Goal: Check status: Check status

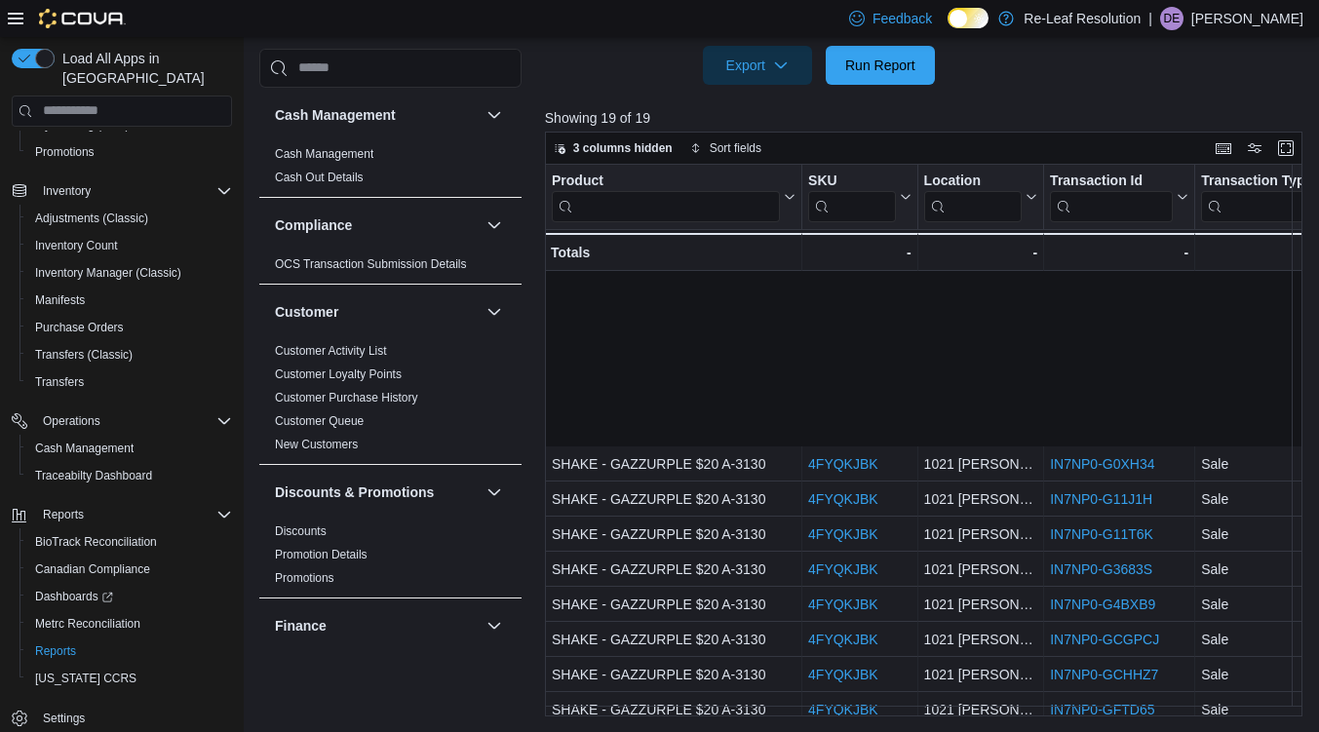
scroll to position [230, 5]
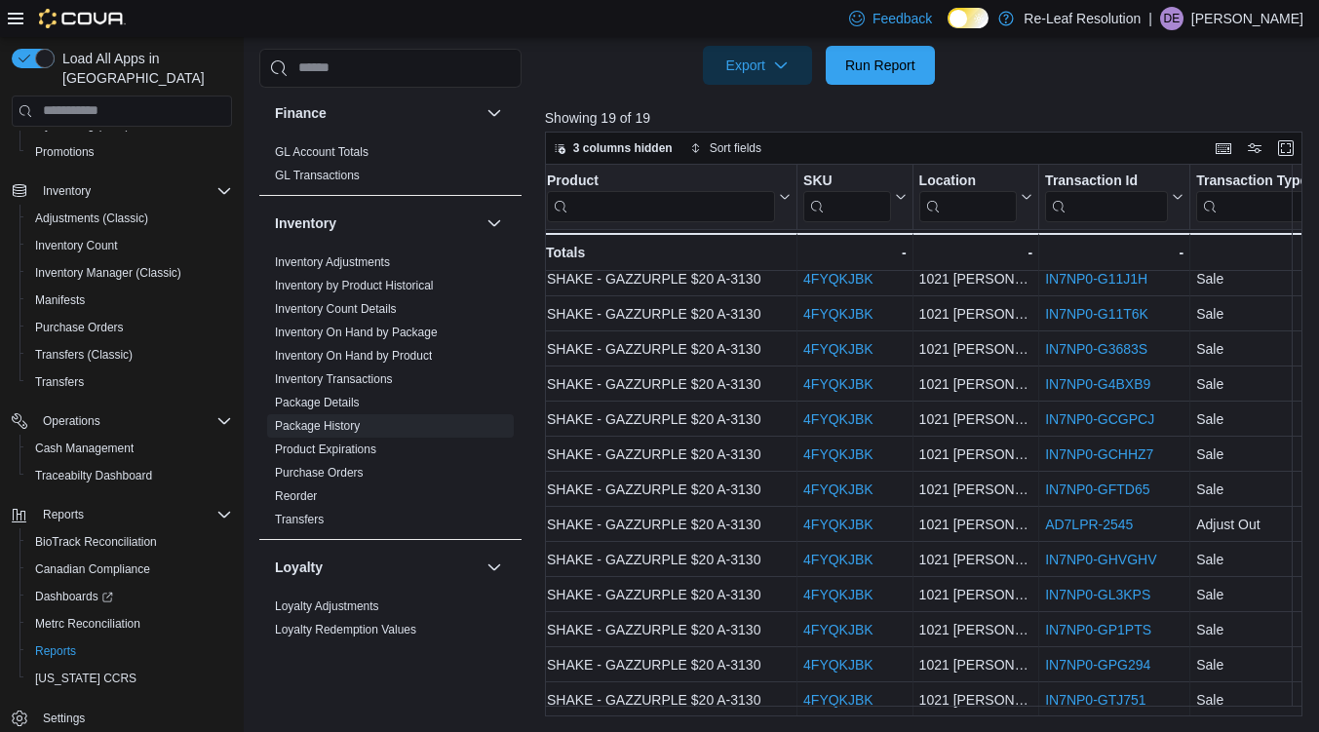
drag, startPoint x: 1313, startPoint y: 577, endPoint x: 1320, endPoint y: 684, distance: 107.4
click at [1318, 384] on html "Feedback Dark Mode Re-Leaf Resolution | DE [PERSON_NAME] Load All Apps in New H…" at bounding box center [659, 18] width 1319 height 732
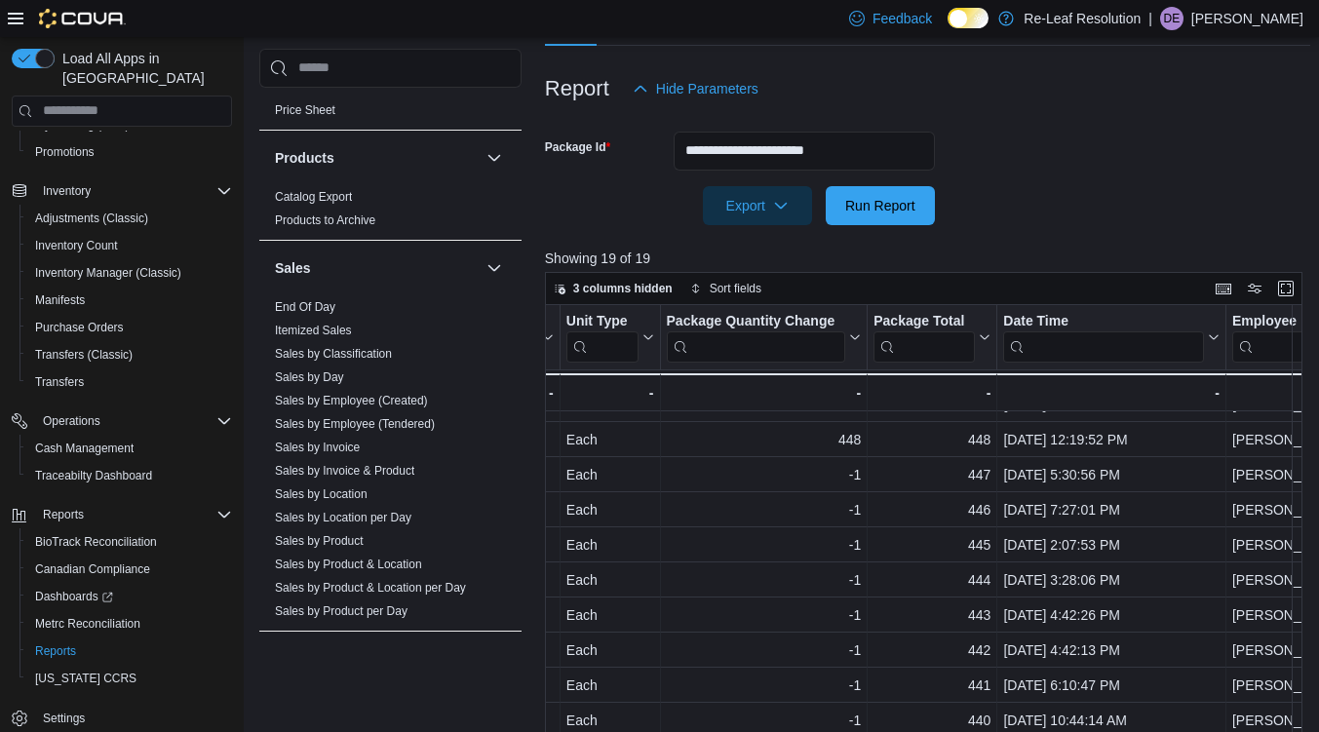
scroll to position [1208, 0]
click at [331, 378] on link "Sales by Day" at bounding box center [309, 375] width 69 height 14
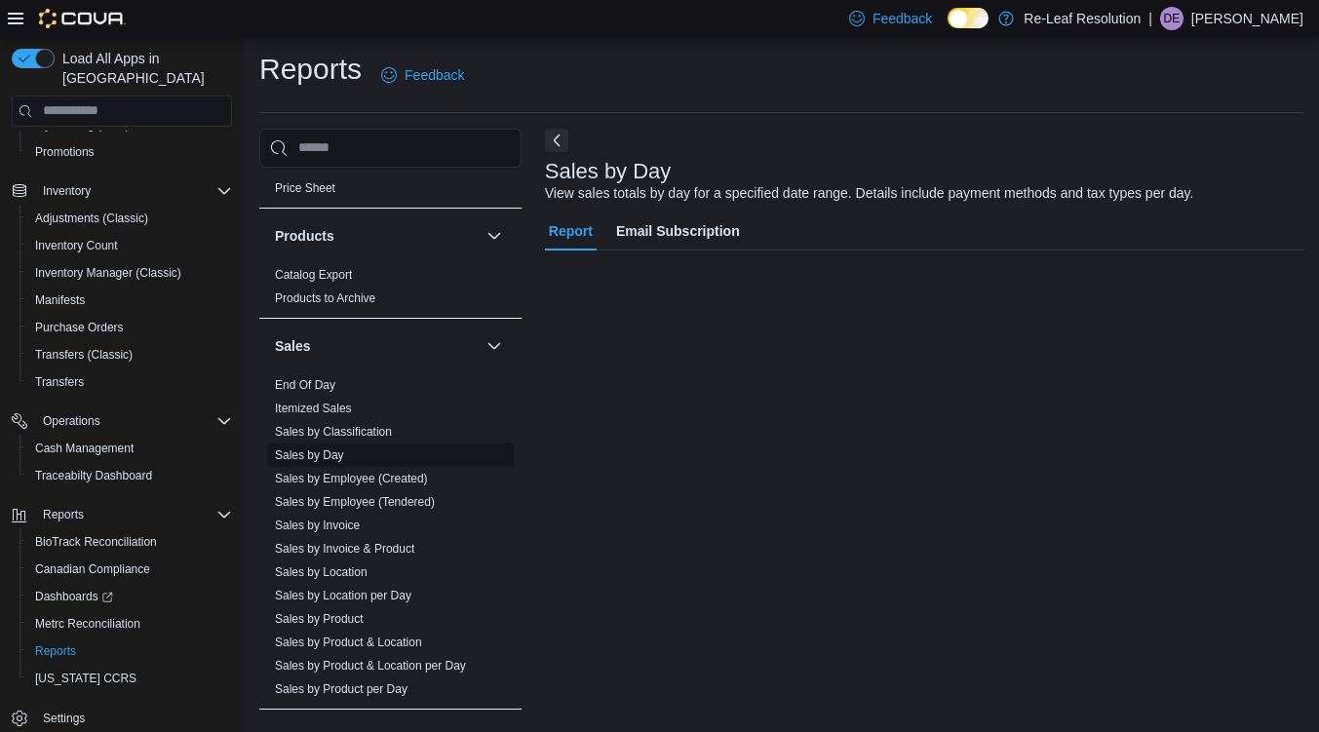
scroll to position [3, 0]
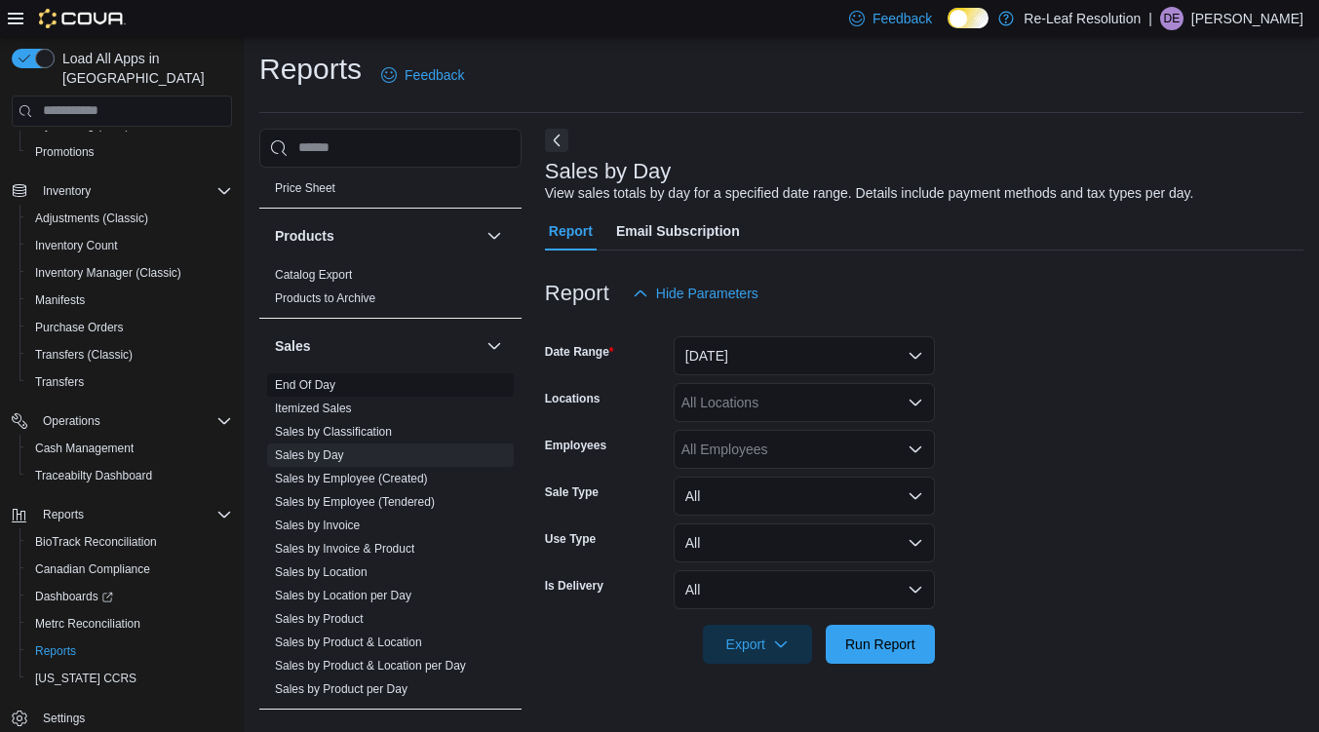
click at [325, 383] on link "End Of Day" at bounding box center [305, 385] width 60 height 14
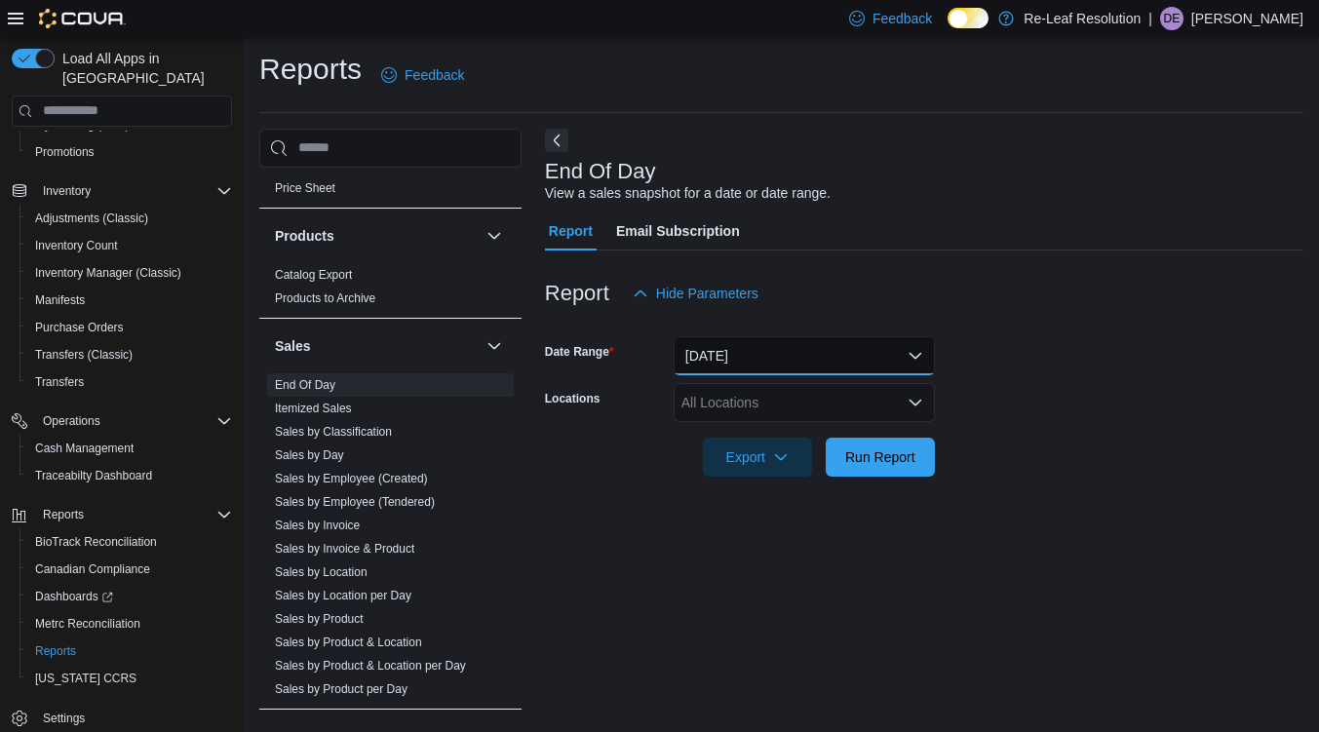
click at [802, 361] on button "[DATE]" at bounding box center [803, 355] width 261 height 39
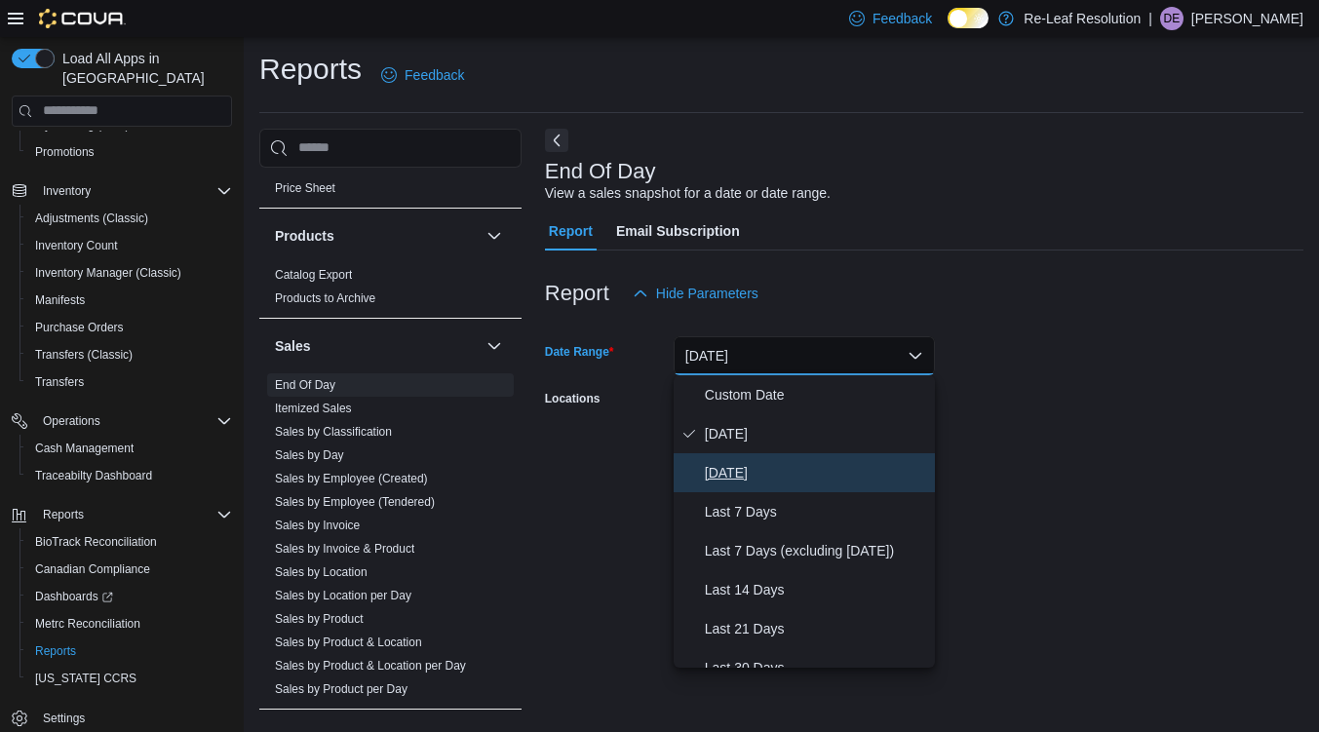
click at [733, 477] on span "[DATE]" at bounding box center [816, 472] width 222 height 23
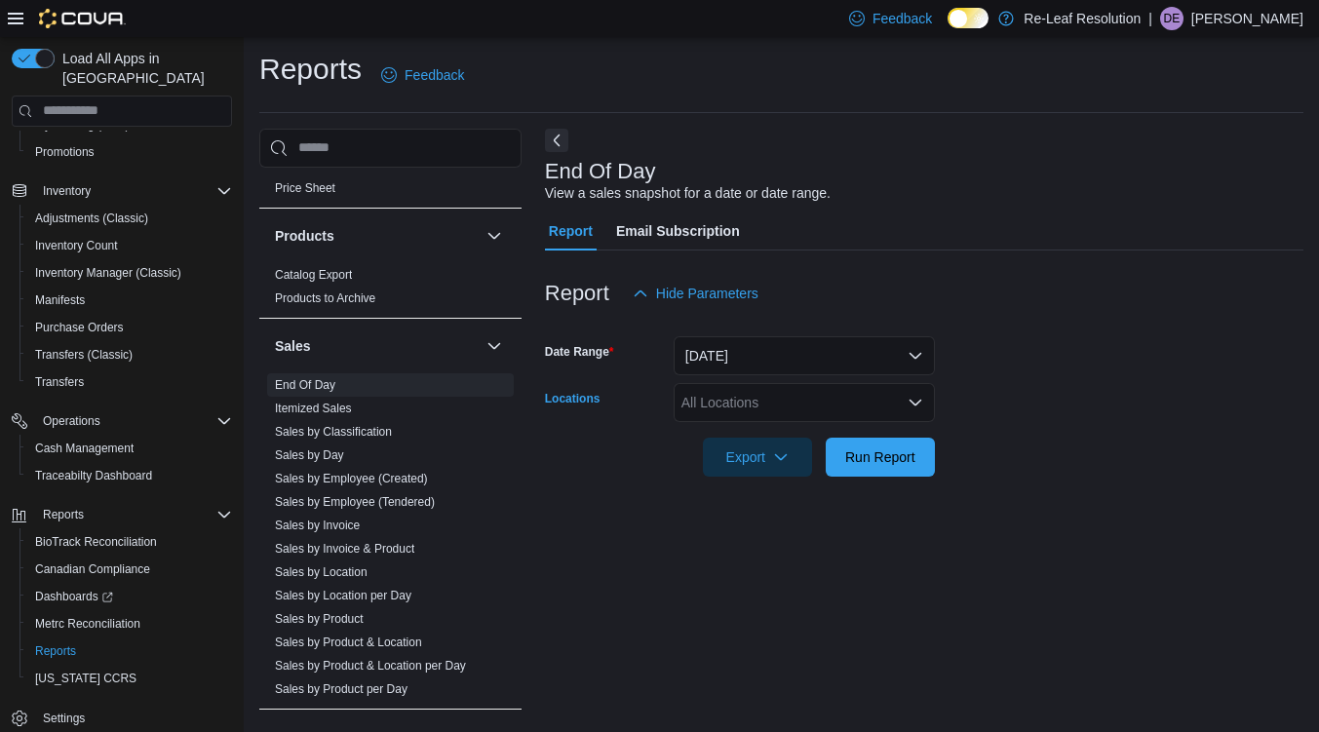
click at [902, 411] on div "All Locations" at bounding box center [803, 402] width 261 height 39
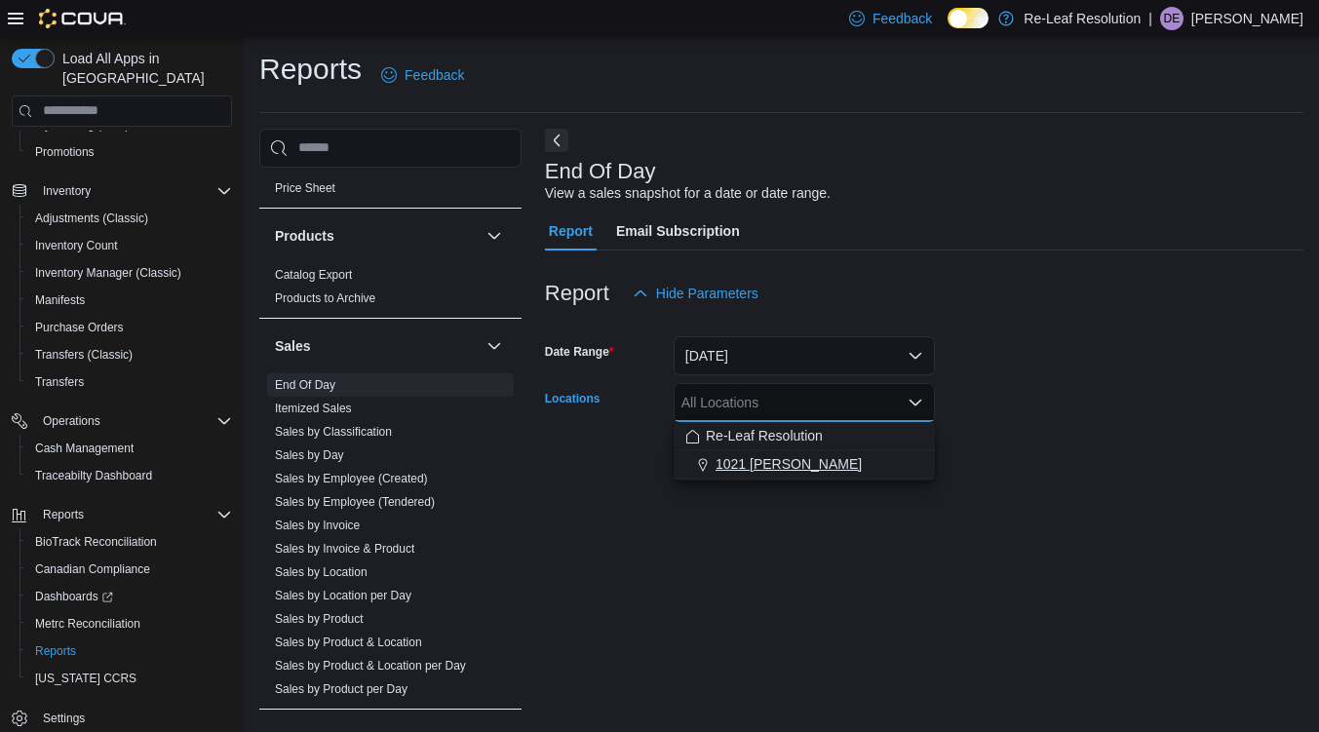
click at [793, 468] on span "1021 [PERSON_NAME]" at bounding box center [788, 463] width 146 height 19
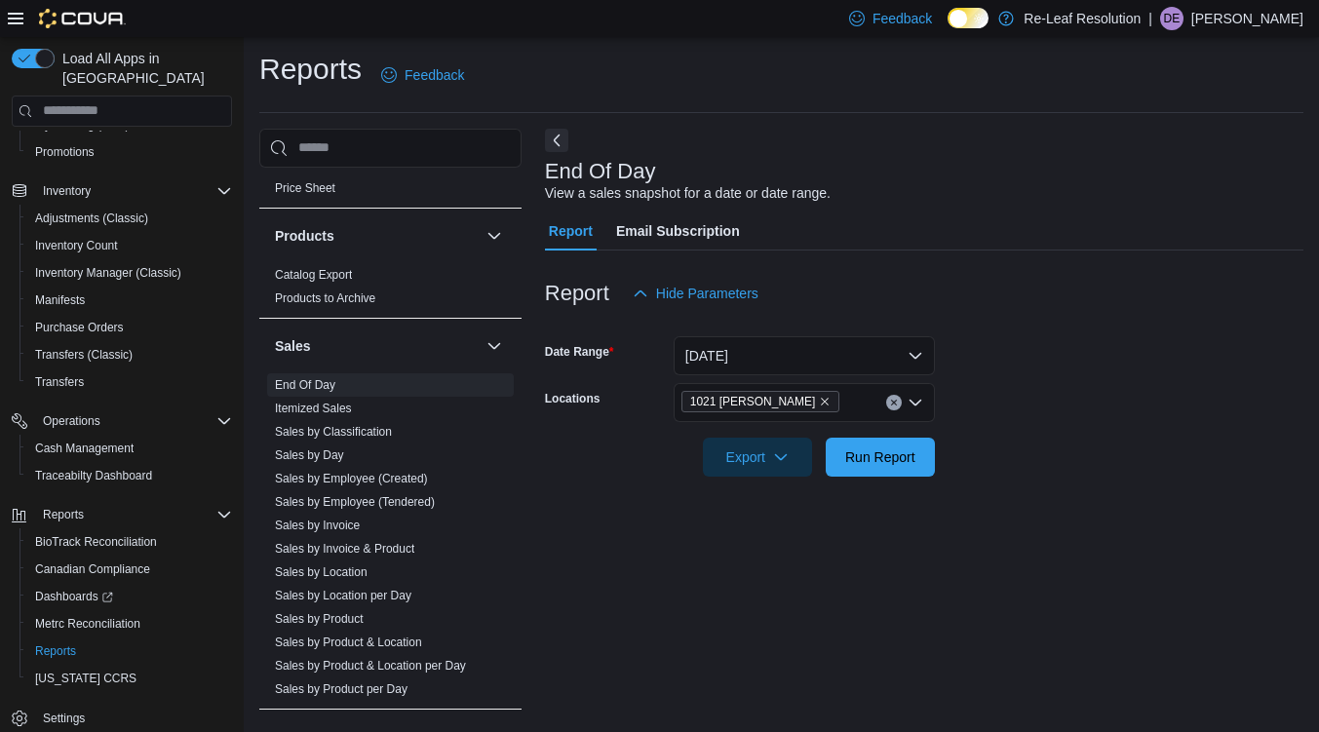
drag, startPoint x: 1140, startPoint y: 500, endPoint x: 1035, endPoint y: 478, distance: 107.6
click at [1035, 478] on div "End Of Day View a sales snapshot for a date or date range. Report Email Subscri…" at bounding box center [924, 423] width 758 height 588
click at [888, 470] on span "Run Report" at bounding box center [880, 456] width 86 height 39
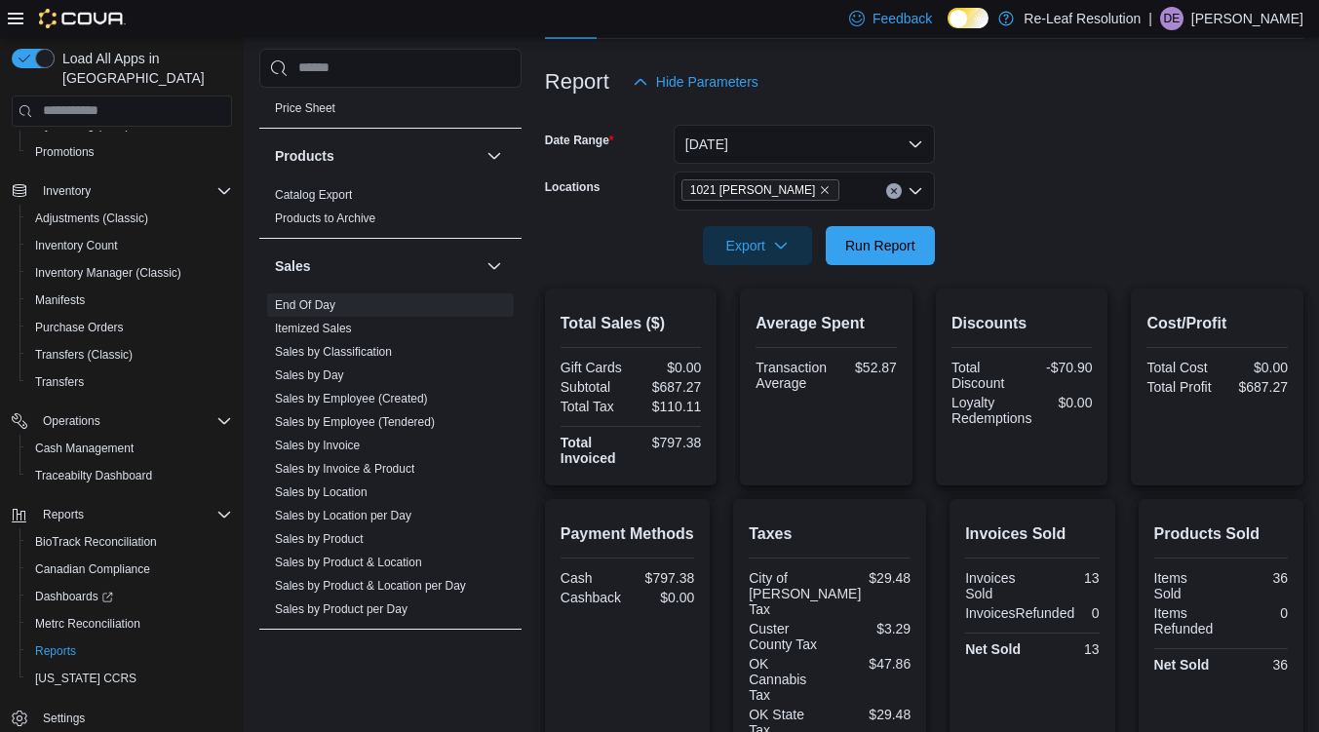
scroll to position [224, 0]
